Goal: Task Accomplishment & Management: Manage account settings

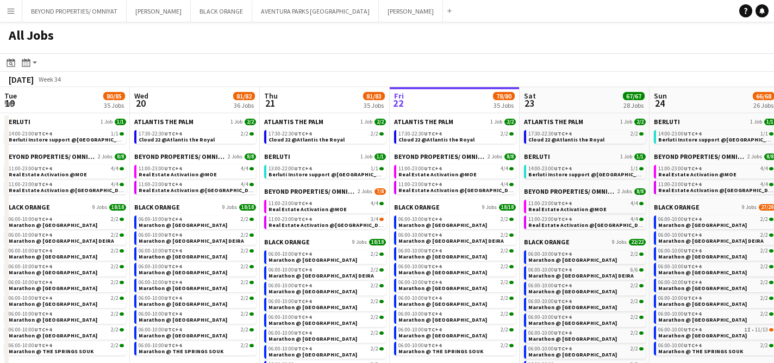
scroll to position [0, 260]
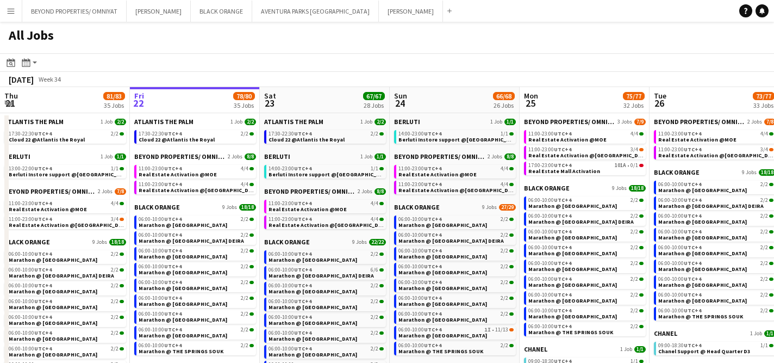
click at [11, 19] on button "Menu" at bounding box center [11, 11] width 22 height 22
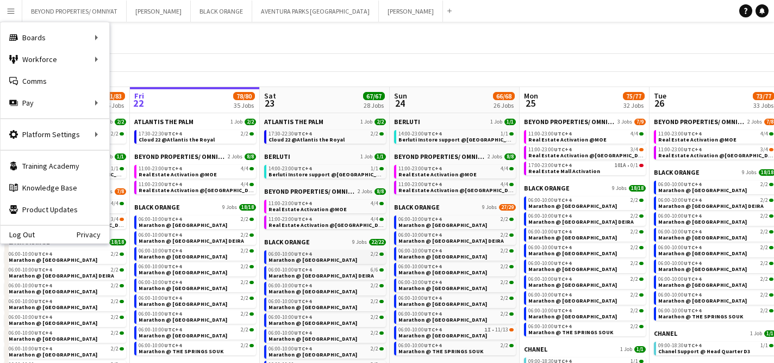
click at [281, 255] on span "06:00-10:00 UTC+4" at bounding box center [290, 253] width 43 height 5
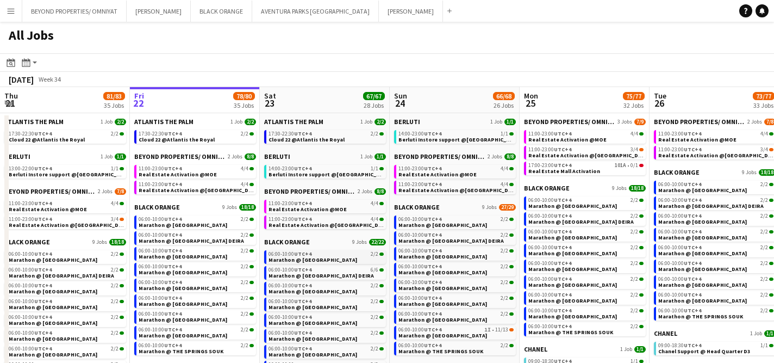
click at [300, 256] on span "Marathon @ [GEOGRAPHIC_DATA]" at bounding box center [313, 259] width 89 height 7
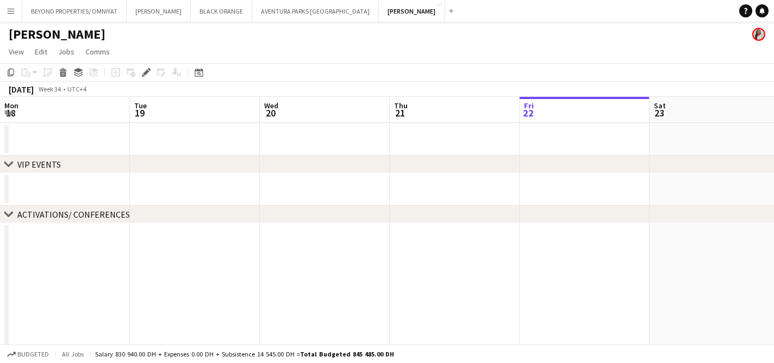
scroll to position [0, 374]
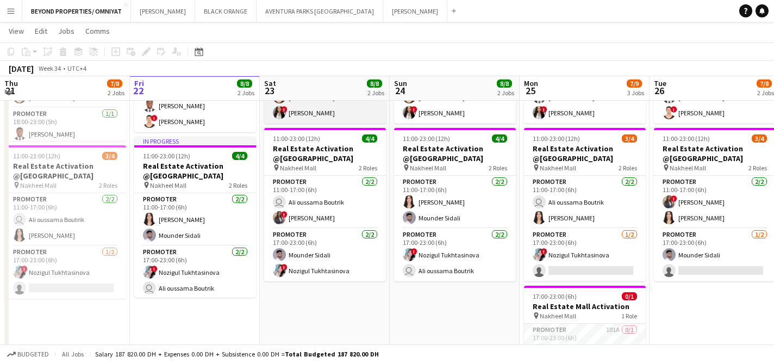
scroll to position [195, 0]
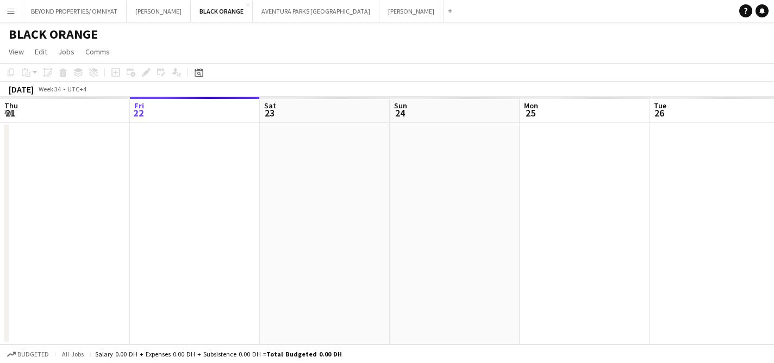
scroll to position [0, 374]
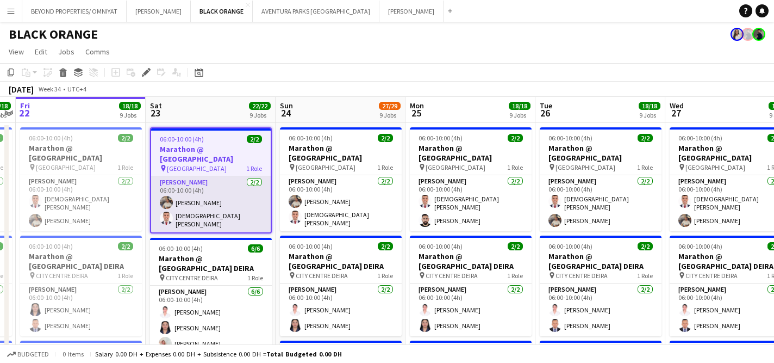
click at [215, 206] on app-card-role "Usher 2/2 06:00-10:00 (4h) Muhammad Fayaz islam solaiman" at bounding box center [211, 204] width 120 height 56
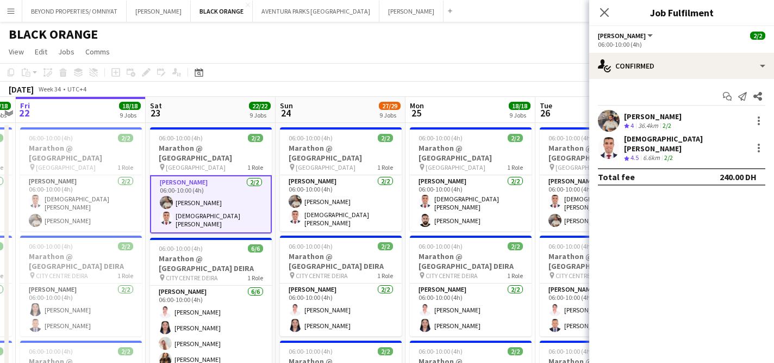
click at [654, 45] on div "06:00-10:00 (4h)" at bounding box center [682, 44] width 168 height 8
click at [610, 39] on span "[PERSON_NAME]" at bounding box center [622, 36] width 48 height 8
click at [666, 137] on div "[DEMOGRAPHIC_DATA][PERSON_NAME]" at bounding box center [686, 144] width 124 height 20
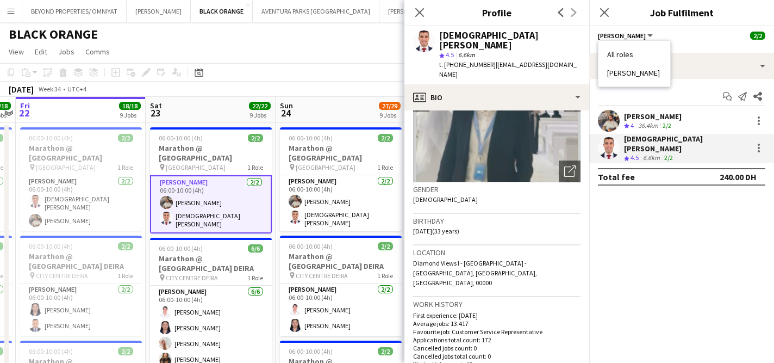
scroll to position [0, 0]
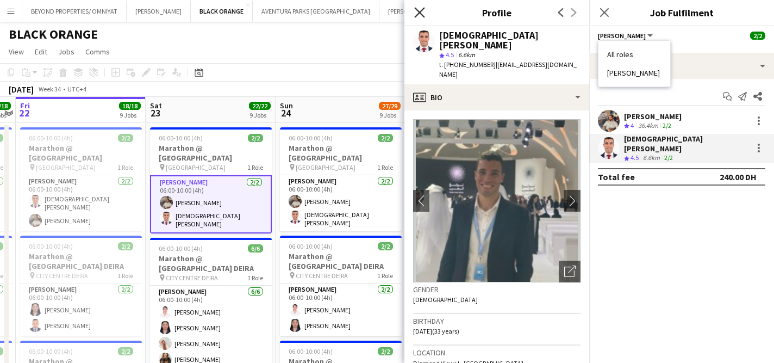
click at [419, 14] on icon "Close pop-in" at bounding box center [419, 12] width 10 height 10
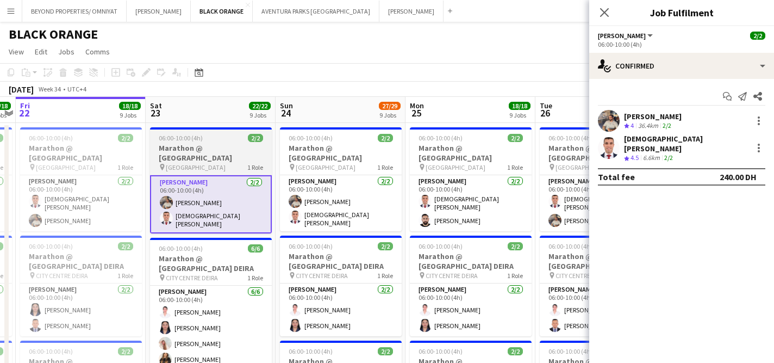
click at [185, 148] on h3 "Marathon @ [GEOGRAPHIC_DATA]" at bounding box center [211, 153] width 122 height 20
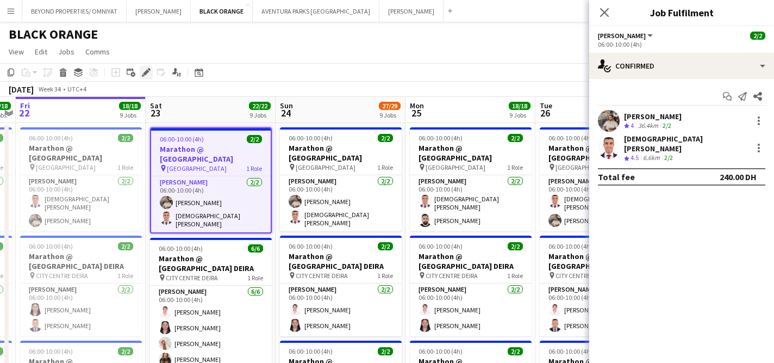
click at [141, 75] on div "Edit" at bounding box center [146, 72] width 13 height 13
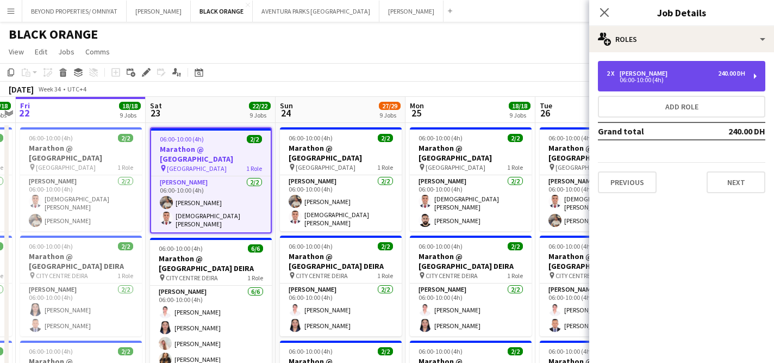
click at [703, 82] on div "06:00-10:00 (4h)" at bounding box center [676, 79] width 139 height 5
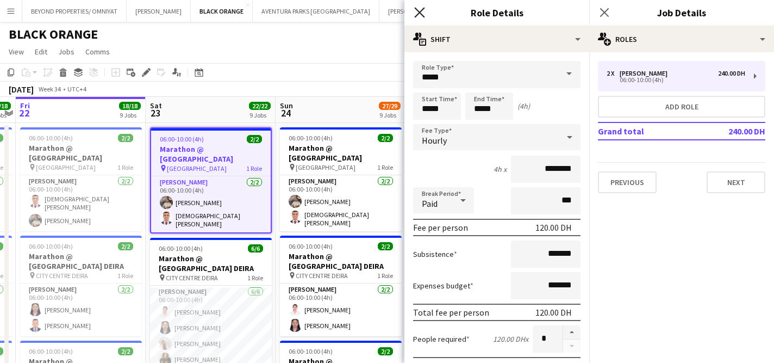
click at [420, 8] on icon "Close pop-in" at bounding box center [419, 12] width 10 height 10
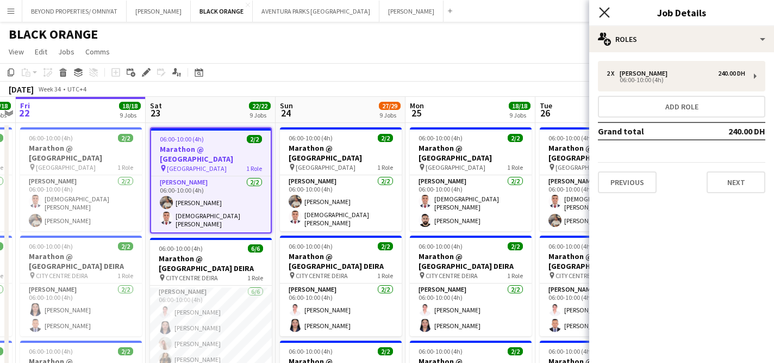
click at [604, 16] on icon "Close pop-in" at bounding box center [604, 12] width 10 height 10
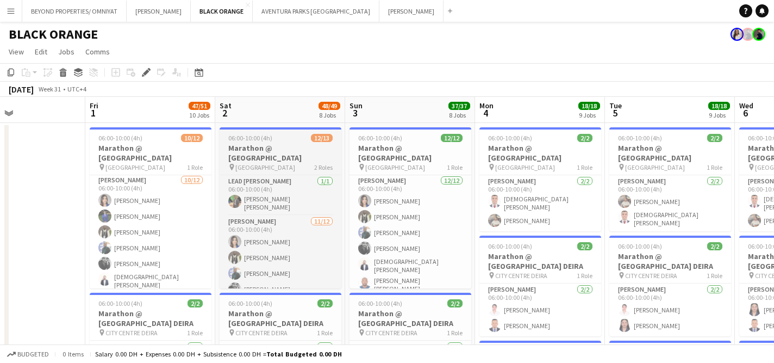
click at [276, 152] on h3 "Marathon @ [GEOGRAPHIC_DATA]" at bounding box center [281, 153] width 122 height 20
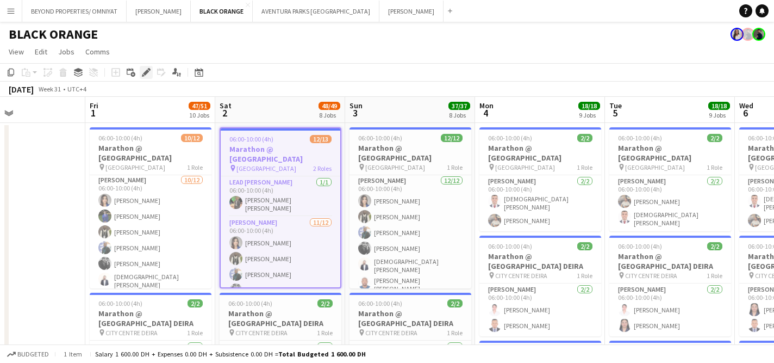
click at [147, 70] on icon at bounding box center [146, 73] width 6 height 6
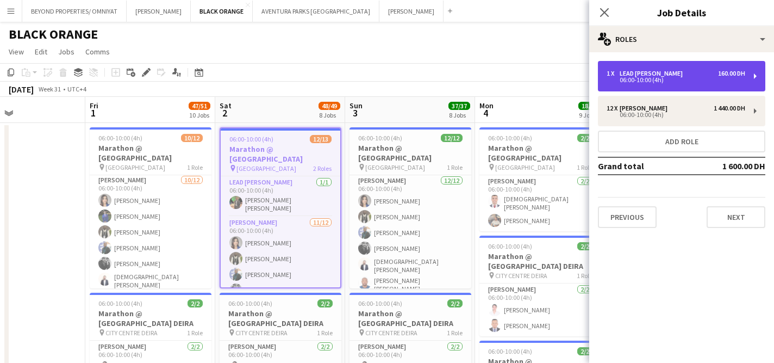
click at [661, 72] on div "1 x Lead [PERSON_NAME] 160.00 DH" at bounding box center [676, 74] width 139 height 8
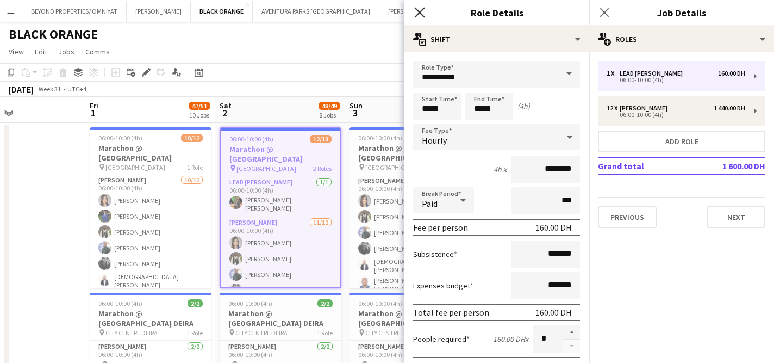
click at [419, 11] on icon "Close pop-in" at bounding box center [419, 12] width 10 height 10
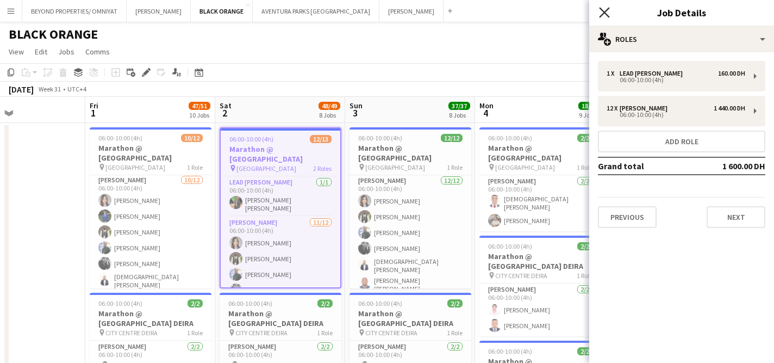
click at [605, 10] on icon "Close pop-in" at bounding box center [604, 12] width 10 height 10
